Goal: Communication & Community: Connect with others

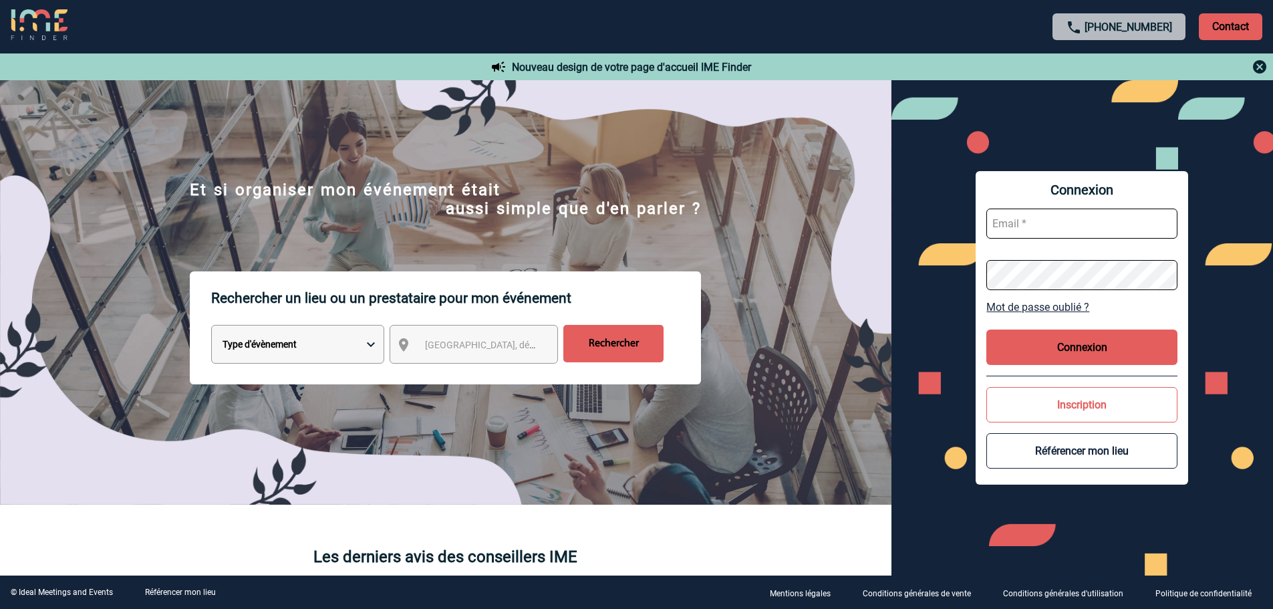
type input "leila.obremski@capgemini.com"
click at [1074, 348] on button "Connexion" at bounding box center [1082, 347] width 191 height 35
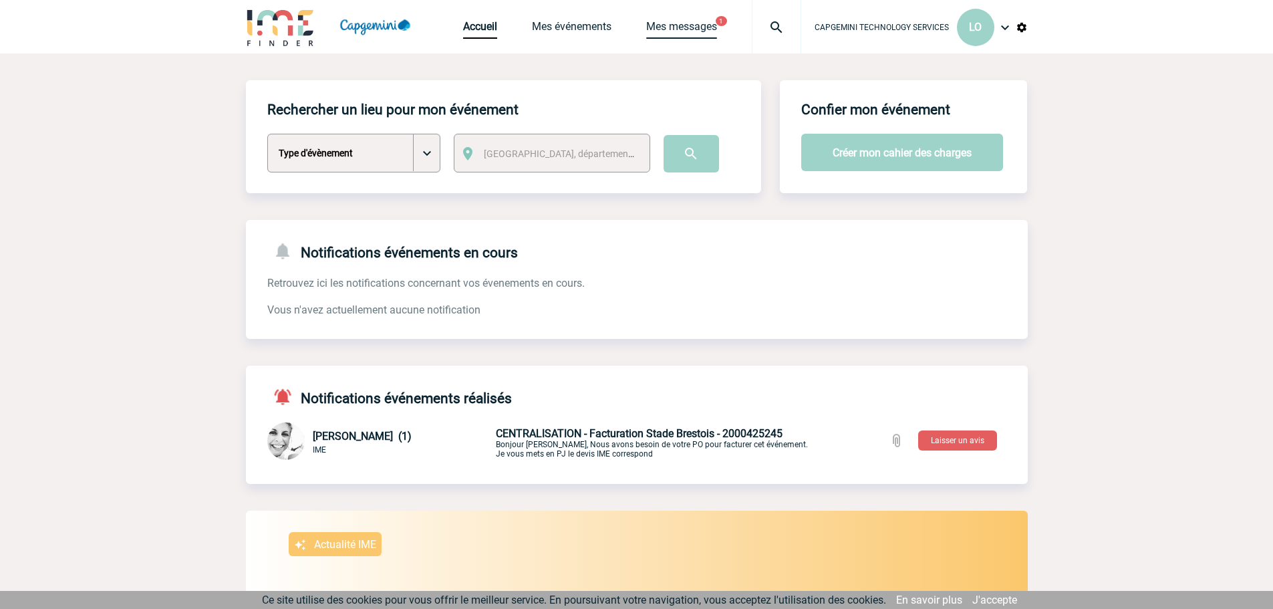
click at [676, 30] on link "Mes messages" at bounding box center [681, 29] width 71 height 19
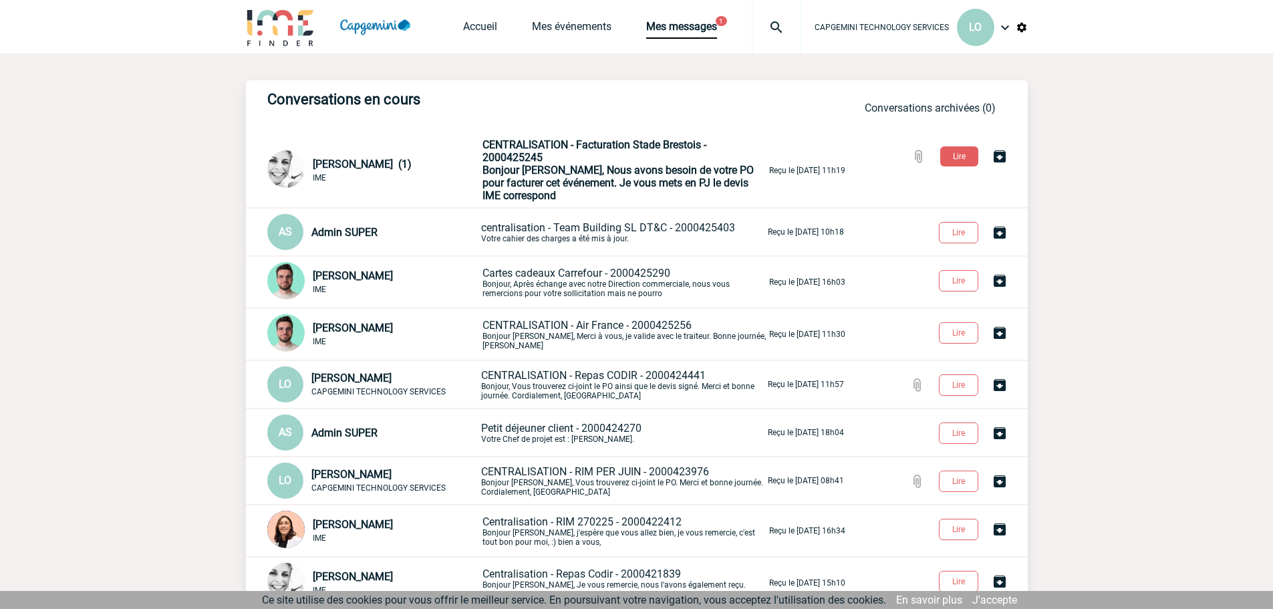
click at [575, 17] on div "Accueil Mes événements Mes messages 1 Projet, client Projet, client" at bounding box center [632, 26] width 338 height 53
click at [571, 27] on link "Mes événements" at bounding box center [572, 29] width 80 height 19
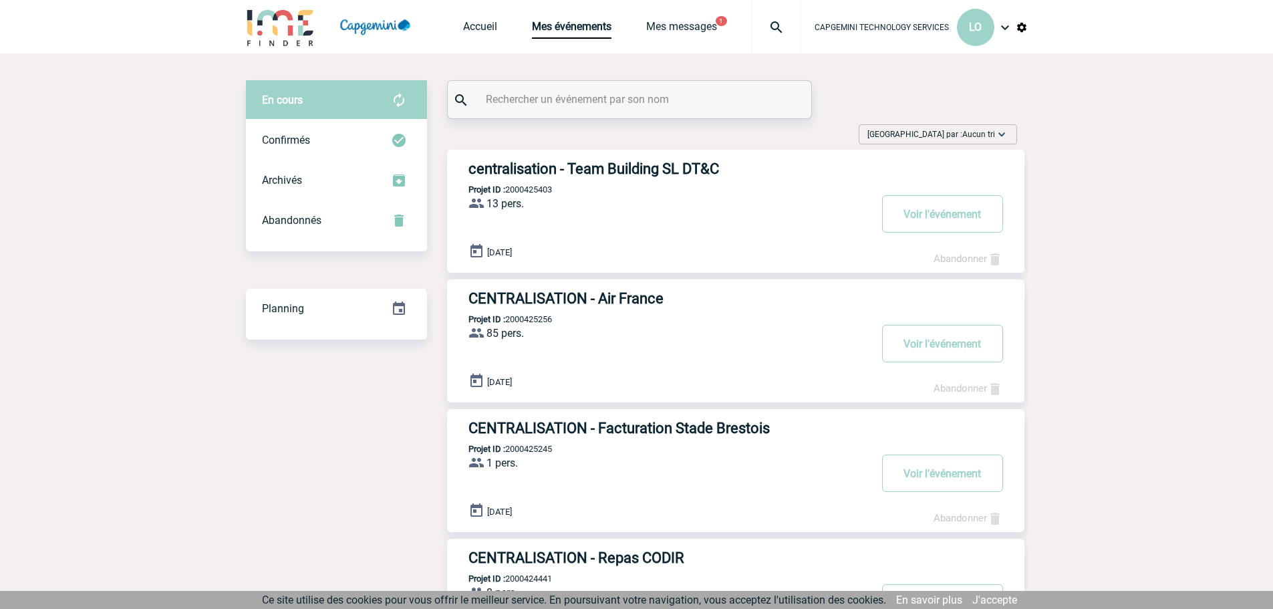
click at [610, 168] on h3 "centralisation - Team Building SL DT&C" at bounding box center [669, 168] width 401 height 17
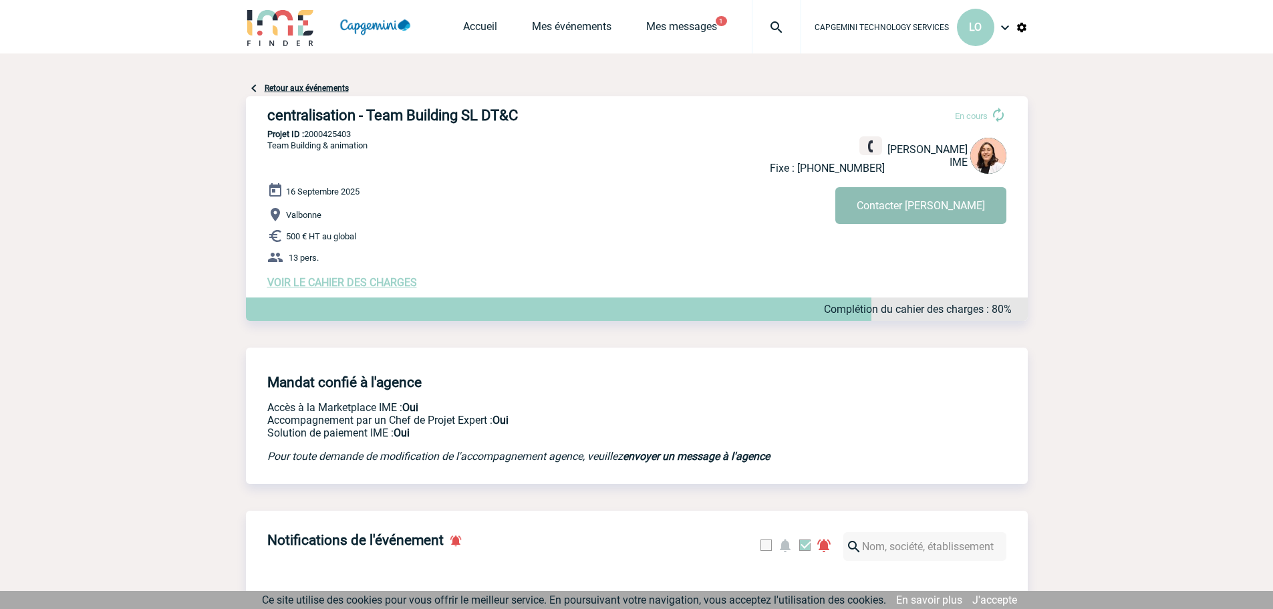
click at [926, 207] on button "Contacter [PERSON_NAME]" at bounding box center [921, 205] width 171 height 37
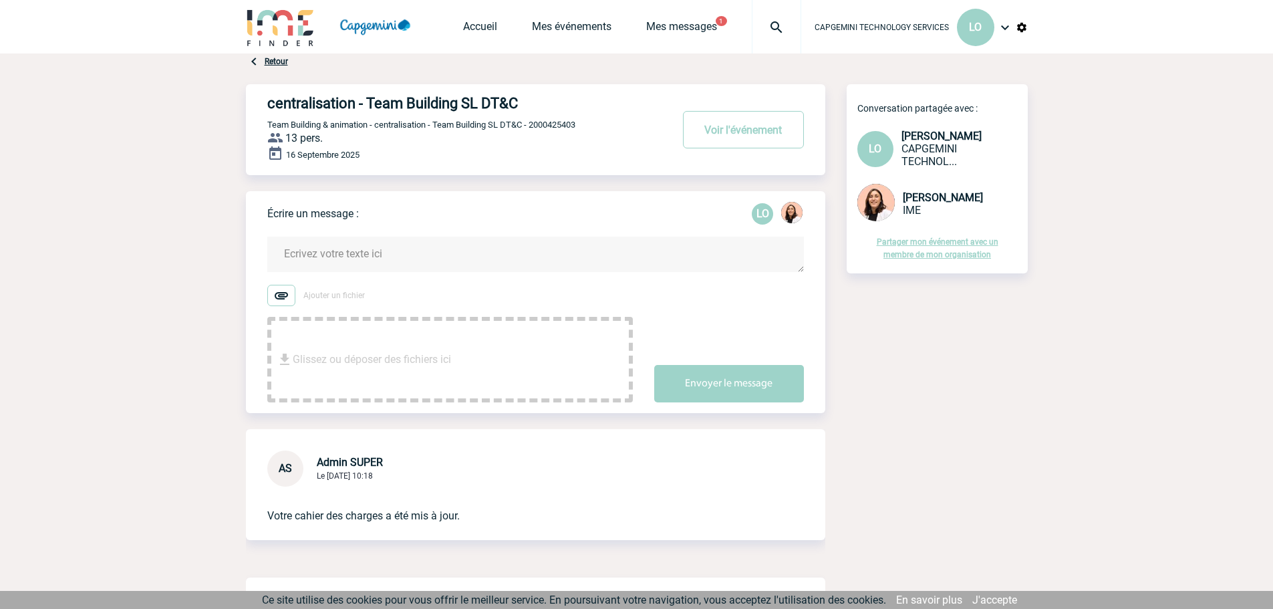
click at [394, 257] on textarea at bounding box center [535, 254] width 537 height 35
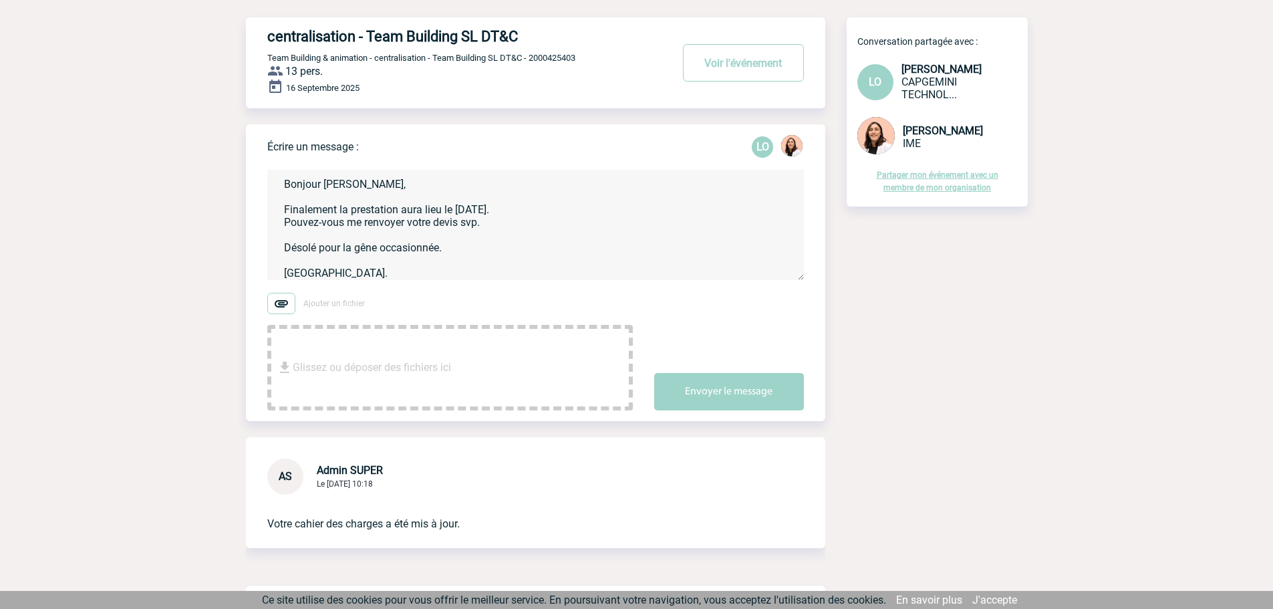
scroll to position [28, 0]
type textarea "Bonjour Mélissa, Finalement la prestation aura lieu le 15 septembre. Pouvez-vou…"
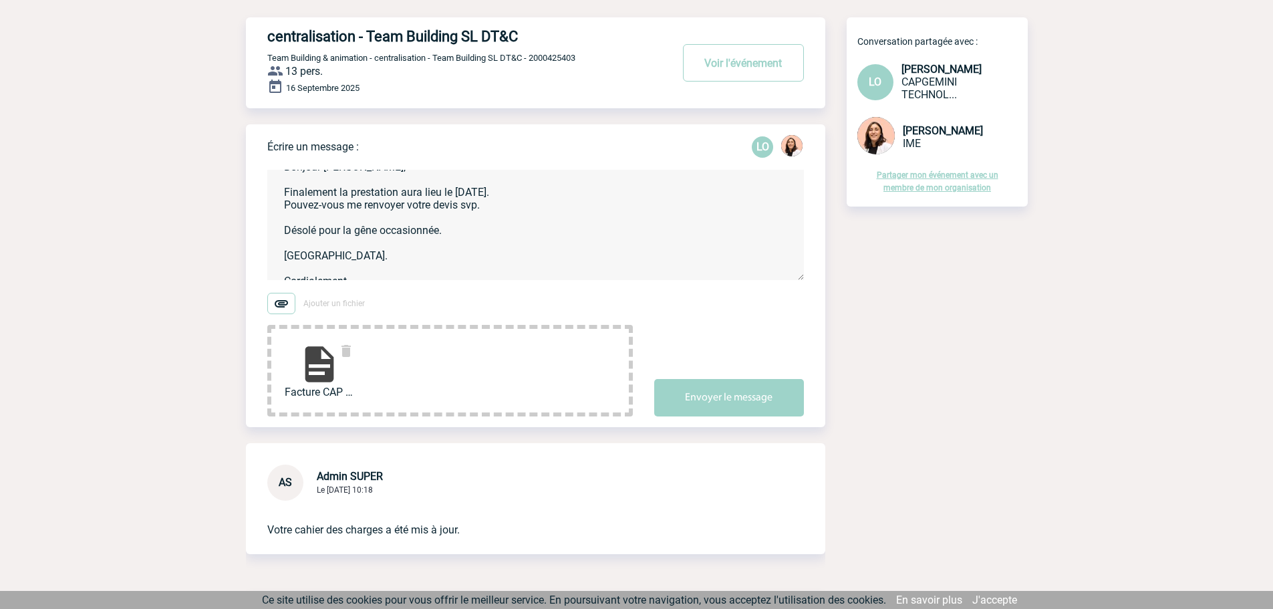
scroll to position [31, 0]
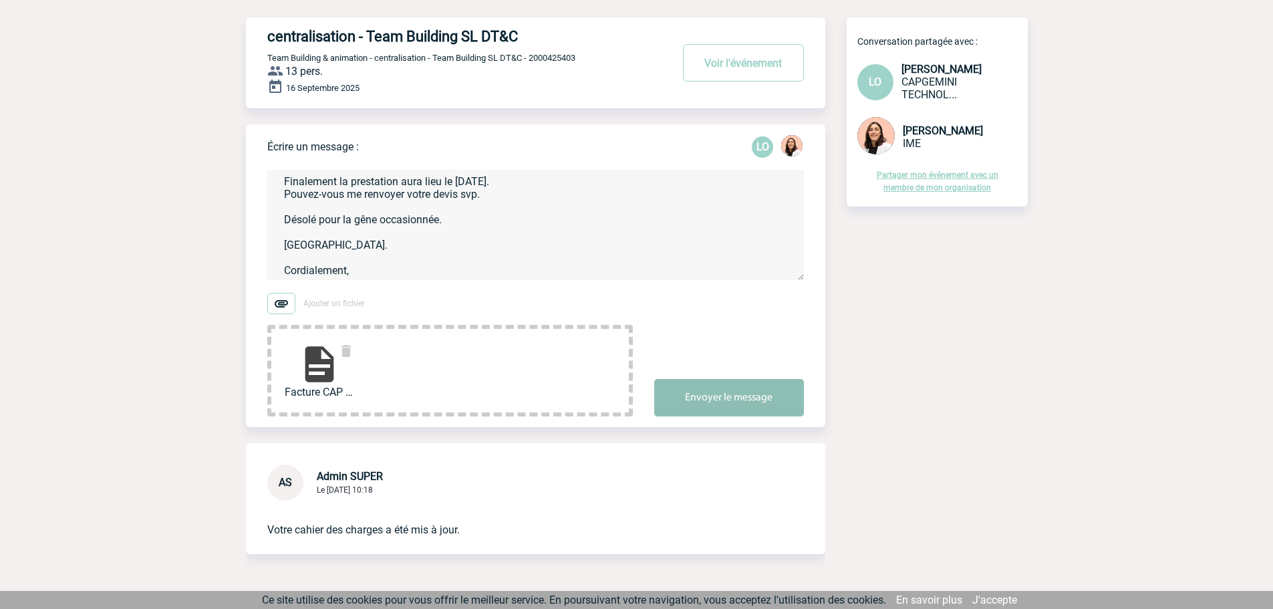
click at [745, 396] on button "Envoyer le message" at bounding box center [729, 397] width 150 height 37
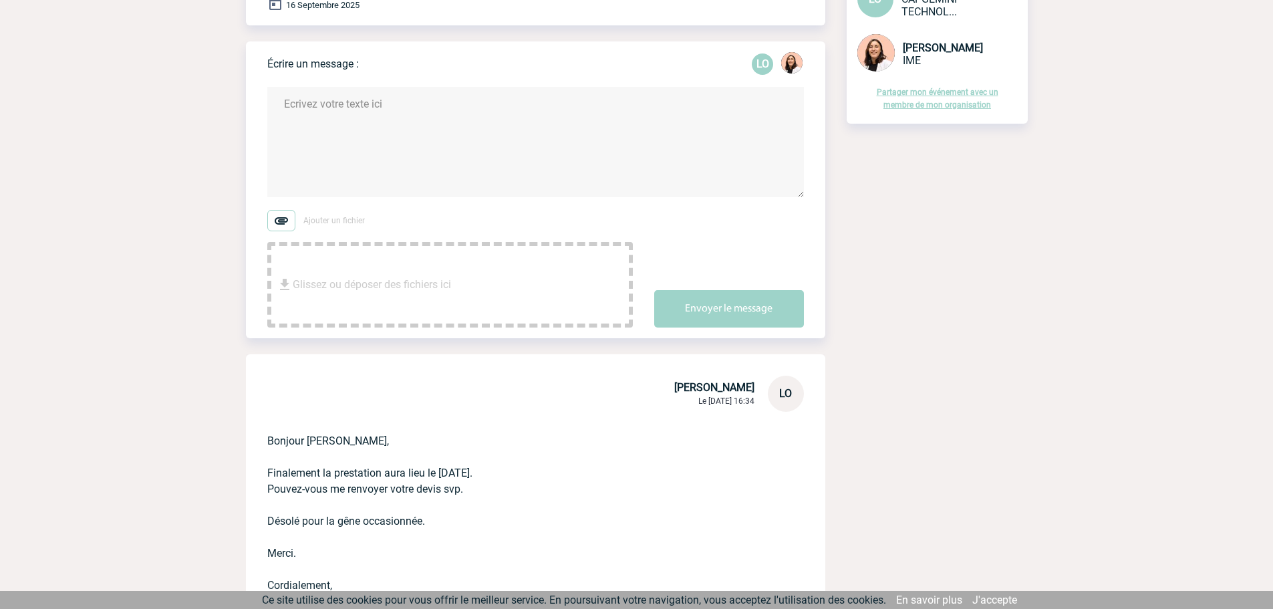
scroll to position [334, 0]
